Goal: Information Seeking & Learning: Learn about a topic

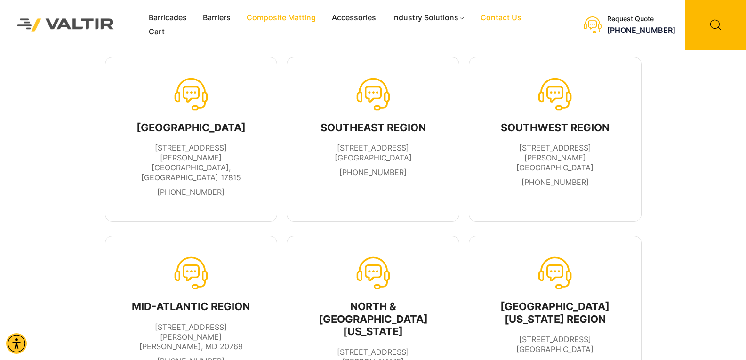
click at [281, 19] on link "Composite Matting" at bounding box center [281, 18] width 85 height 14
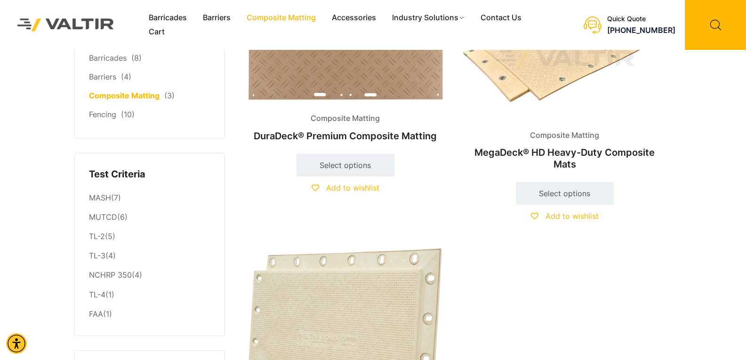
scroll to position [94, 0]
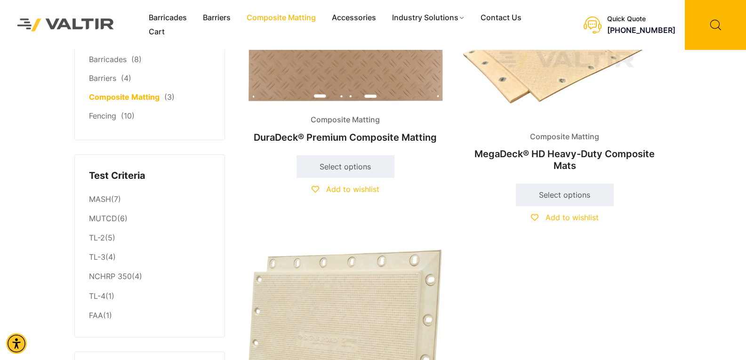
click at [375, 85] on img at bounding box center [345, 52] width 203 height 105
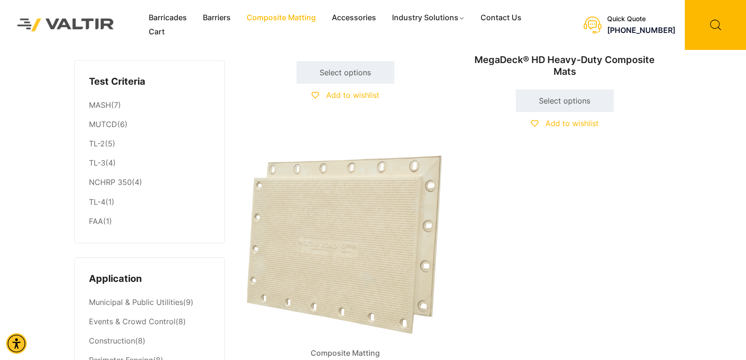
scroll to position [0, 0]
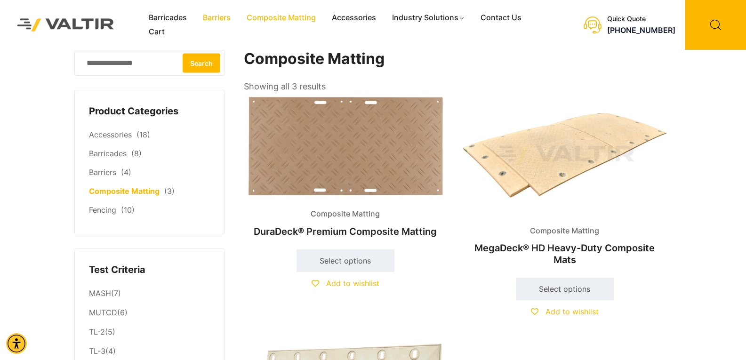
click at [215, 16] on link "Barriers" at bounding box center [217, 18] width 44 height 14
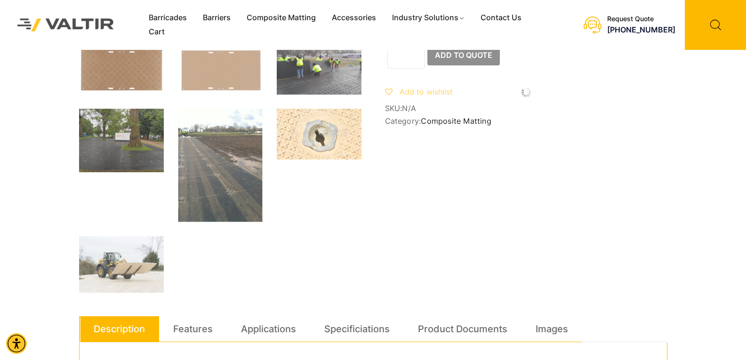
scroll to position [188, 0]
